Goal: Task Accomplishment & Management: Manage account settings

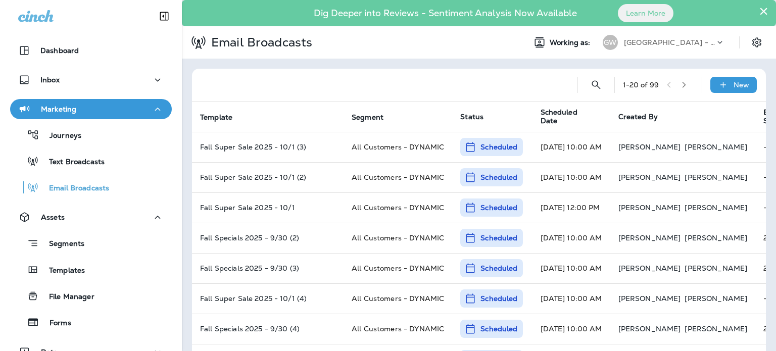
click at [683, 45] on p "[GEOGRAPHIC_DATA] - [GEOGRAPHIC_DATA] | [GEOGRAPHIC_DATA] | [PERSON_NAME]" at bounding box center [669, 42] width 91 height 8
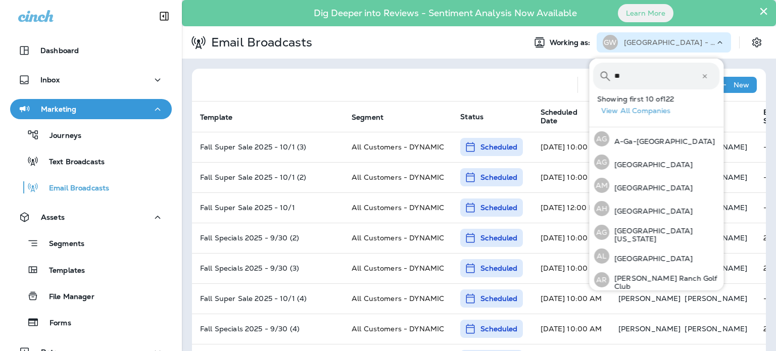
type input "*"
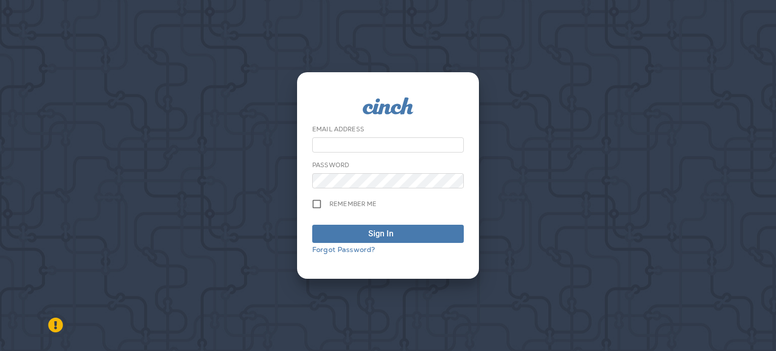
type input "**********"
click at [425, 226] on button "Sign In" at bounding box center [387, 234] width 151 height 18
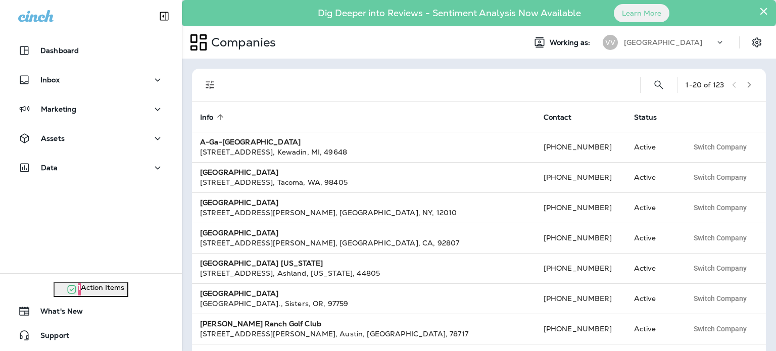
click at [677, 38] on div "[GEOGRAPHIC_DATA]" at bounding box center [669, 42] width 91 height 15
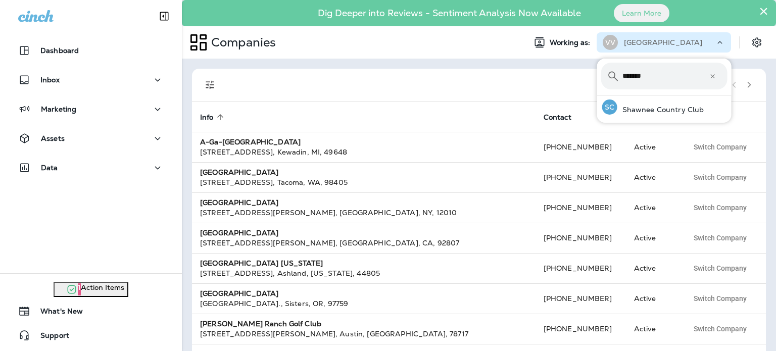
type input "*******"
click at [650, 106] on div "SC Shawnee Country Club" at bounding box center [653, 106] width 110 height 23
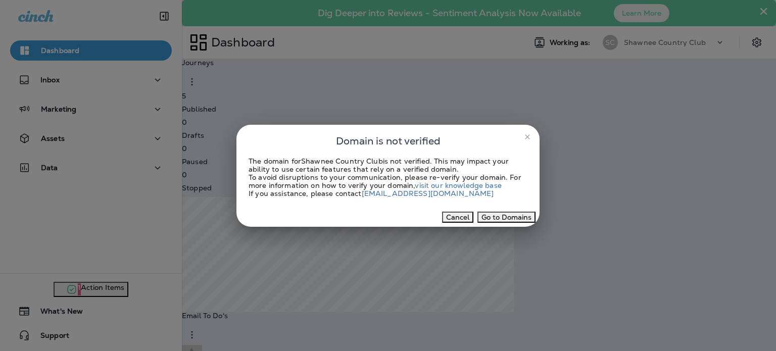
click at [524, 67] on div "You are now working as Shawnee Country Club Go to Companies Continue to Dashboa…" at bounding box center [388, 33] width 776 height 67
click at [92, 53] on p "Continue to Dashboard" at bounding box center [52, 48] width 80 height 10
click at [452, 223] on button "Cancel" at bounding box center [457, 217] width 31 height 11
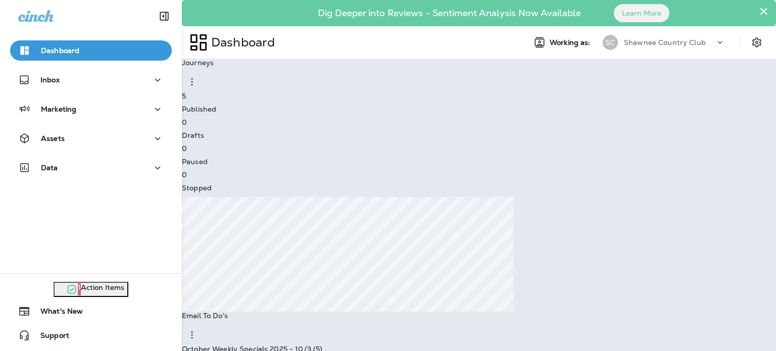
click at [94, 138] on div "Assets" at bounding box center [90, 138] width 145 height 13
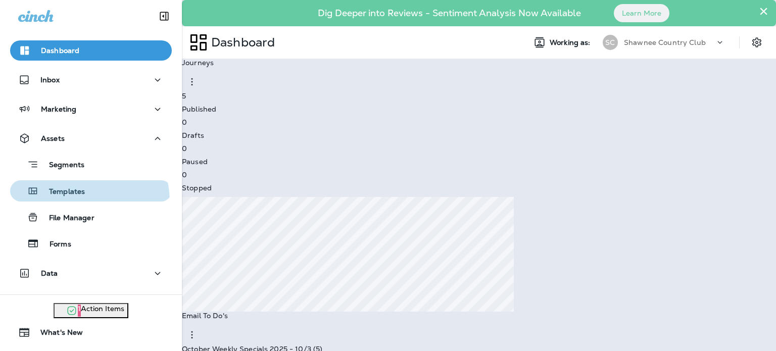
click at [78, 201] on button "Templates" at bounding box center [91, 190] width 162 height 21
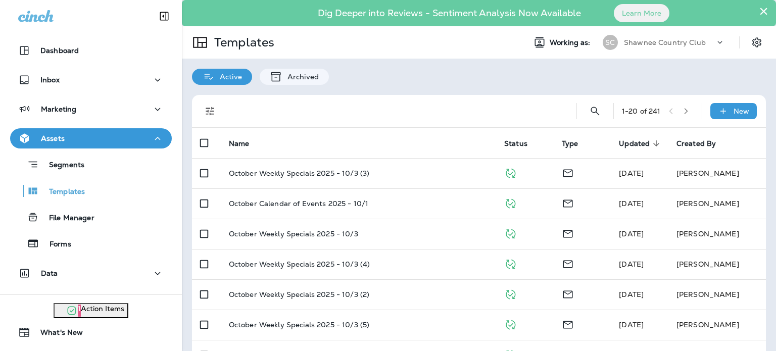
click at [758, 7] on button "×" at bounding box center [763, 11] width 10 height 16
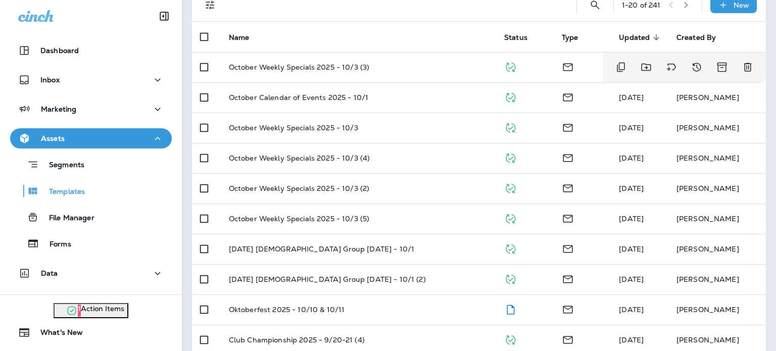
scroll to position [151, 0]
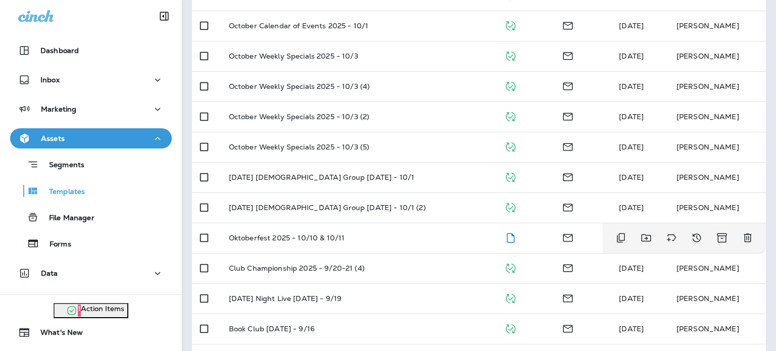
click at [459, 235] on div "Oktoberfest 2025 - 10/10 & 10/11" at bounding box center [358, 238] width 259 height 8
